Goal: Navigation & Orientation: Find specific page/section

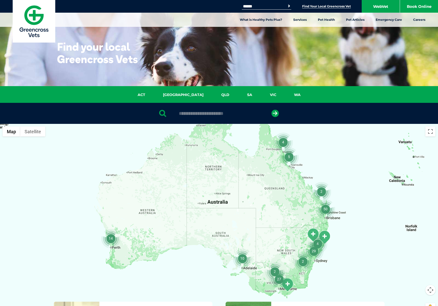
click at [262, 6] on input "Search for:" at bounding box center [263, 6] width 43 height 4
click at [322, 5] on link "Find Your Local Greencross Vet" at bounding box center [326, 6] width 49 height 4
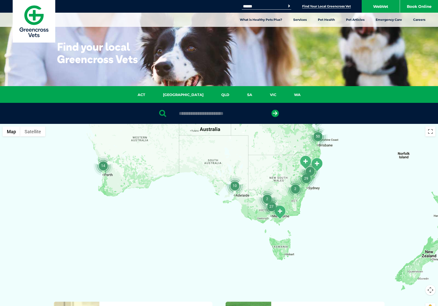
drag, startPoint x: 349, startPoint y: 250, endPoint x: 340, endPoint y: 179, distance: 71.5
click at [340, 179] on div at bounding box center [219, 222] width 438 height 196
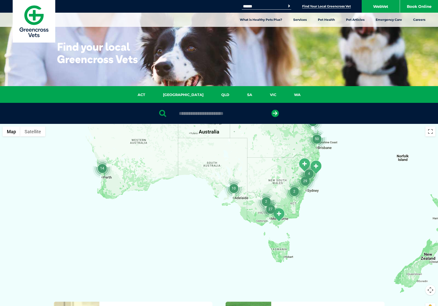
click at [204, 111] on input "text" at bounding box center [218, 113] width 85 height 5
type input "****"
click at [271, 110] on button "submit" at bounding box center [274, 113] width 7 height 7
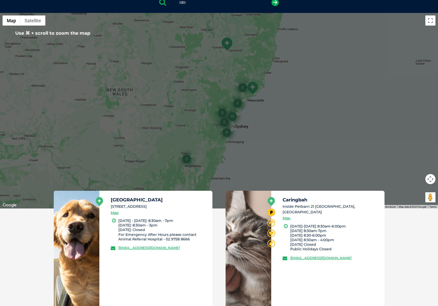
scroll to position [112, 0]
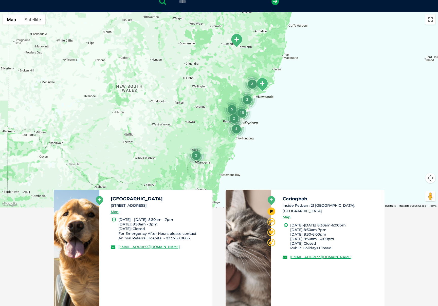
drag, startPoint x: 252, startPoint y: 128, endPoint x: 262, endPoint y: 126, distance: 10.9
click at [262, 126] on div at bounding box center [219, 110] width 438 height 196
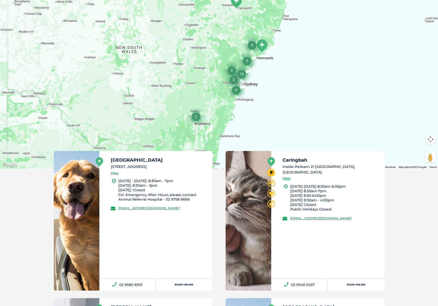
scroll to position [143, 0]
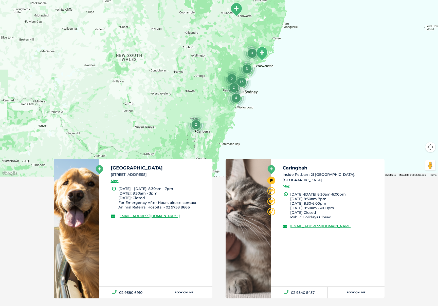
drag, startPoint x: 253, startPoint y: 94, endPoint x: 253, endPoint y: 98, distance: 4.3
click at [253, 98] on div at bounding box center [219, 79] width 438 height 196
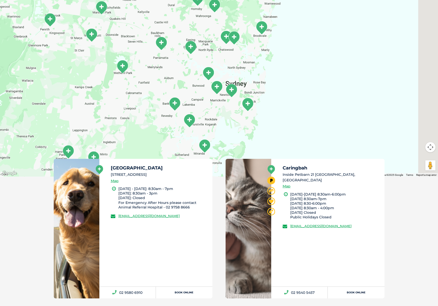
drag, startPoint x: 348, startPoint y: 124, endPoint x: 312, endPoint y: 129, distance: 36.6
click at [312, 129] on div at bounding box center [219, 79] width 438 height 196
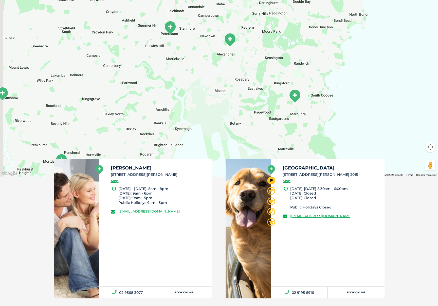
drag, startPoint x: 264, startPoint y: 105, endPoint x: 335, endPoint y: 5, distance: 122.9
click at [334, 5] on div at bounding box center [219, 79] width 438 height 196
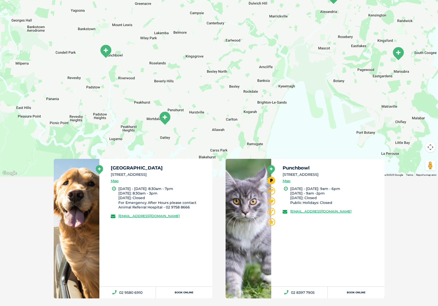
drag, startPoint x: 279, startPoint y: 87, endPoint x: 283, endPoint y: 135, distance: 47.8
click at [283, 135] on div at bounding box center [219, 79] width 438 height 196
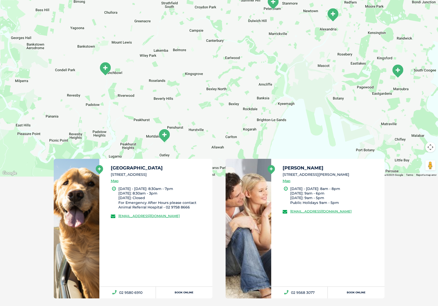
drag, startPoint x: 257, startPoint y: 86, endPoint x: 257, endPoint y: 104, distance: 17.7
click at [257, 104] on div at bounding box center [219, 79] width 438 height 196
